Goal: Task Accomplishment & Management: Use online tool/utility

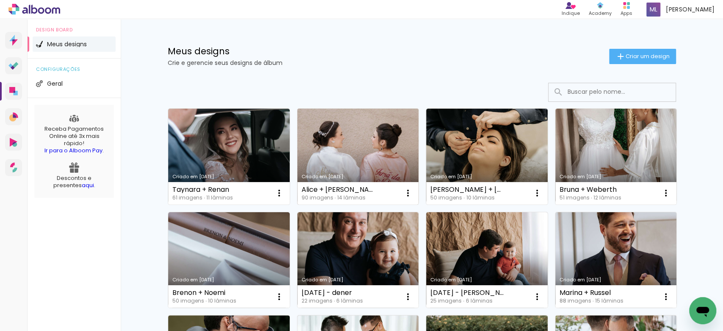
click at [353, 135] on link "Criado em [DATE]" at bounding box center [358, 156] width 122 height 96
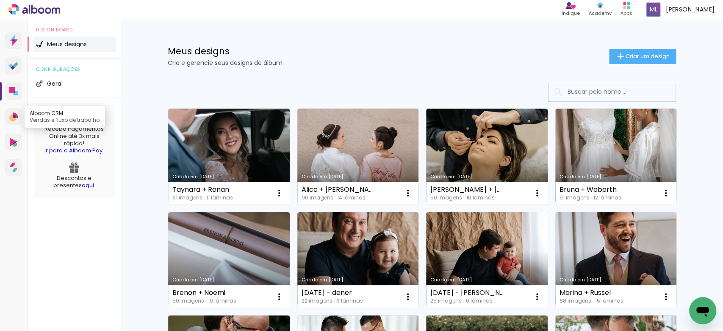
click at [9, 118] on icon at bounding box center [13, 116] width 9 height 9
click at [24, 12] on icon at bounding box center [25, 10] width 6 height 6
